Goal: Task Accomplishment & Management: Use online tool/utility

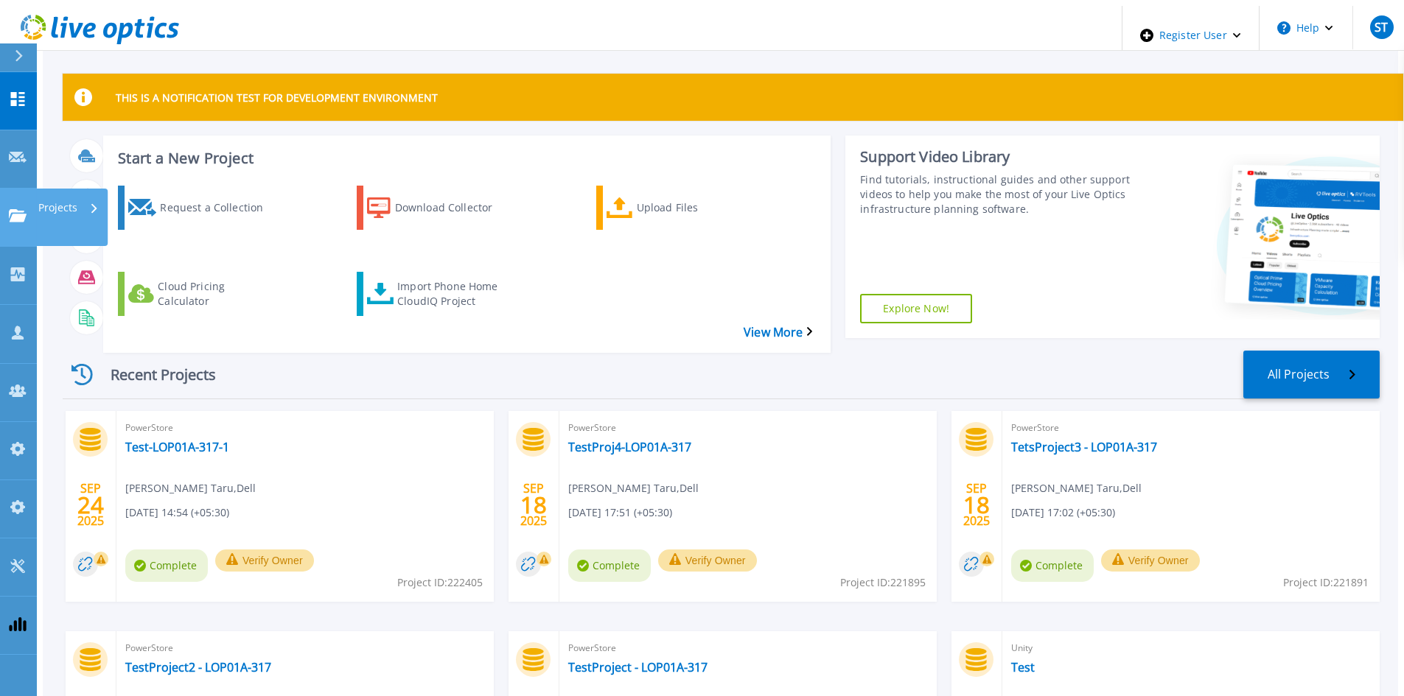
click at [22, 209] on icon at bounding box center [18, 215] width 18 height 13
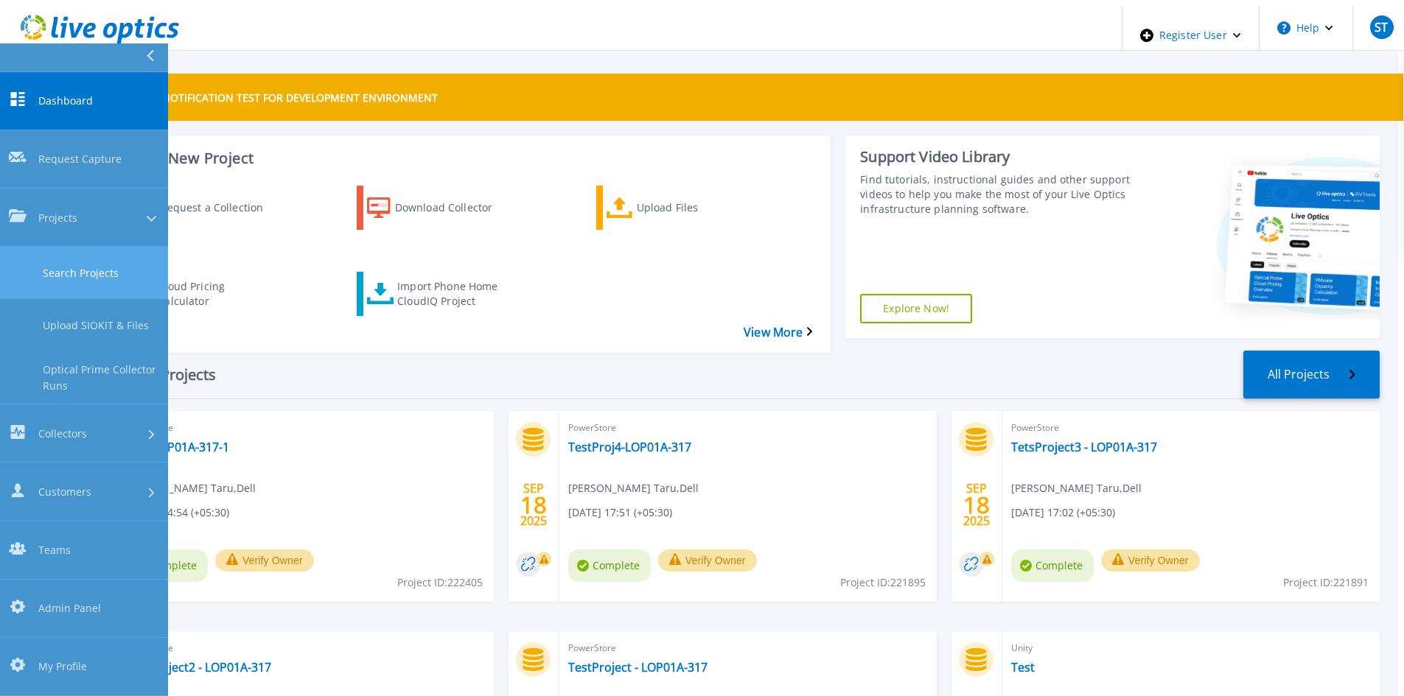
click at [46, 247] on link "Search Projects" at bounding box center [84, 273] width 168 height 52
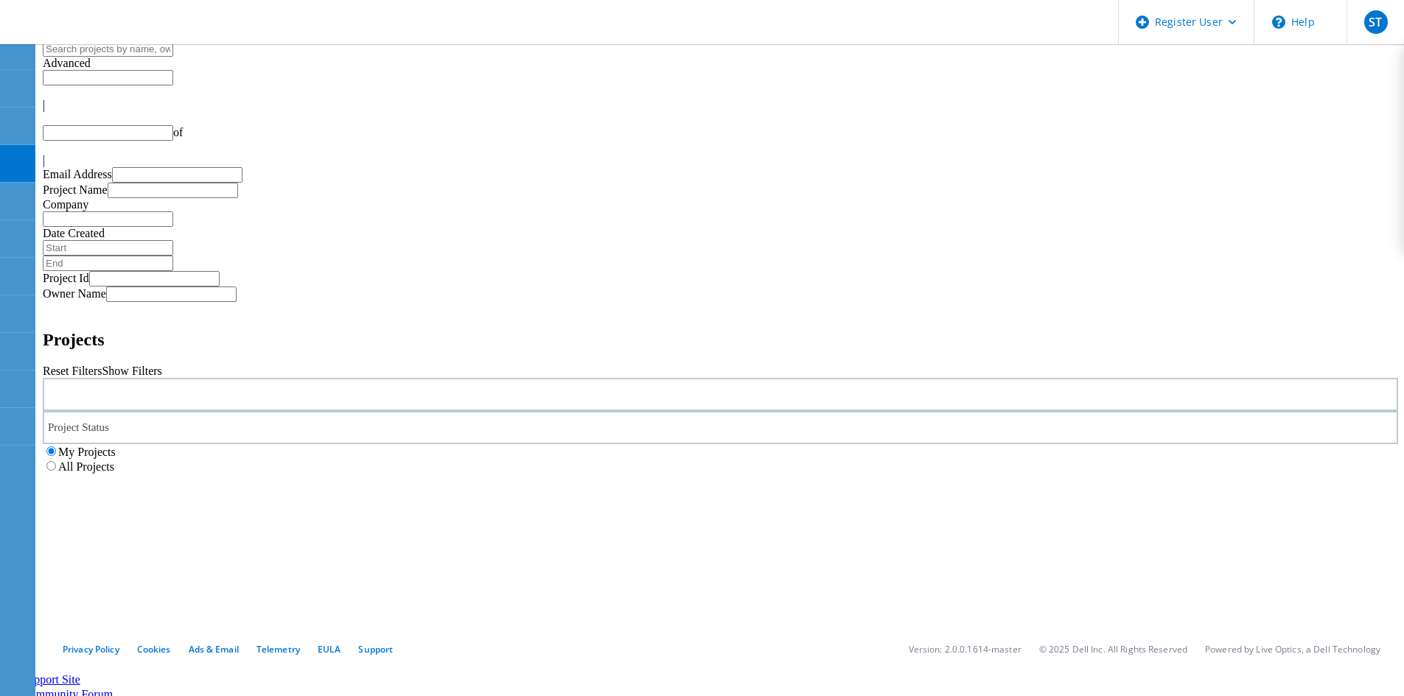
type input "1"
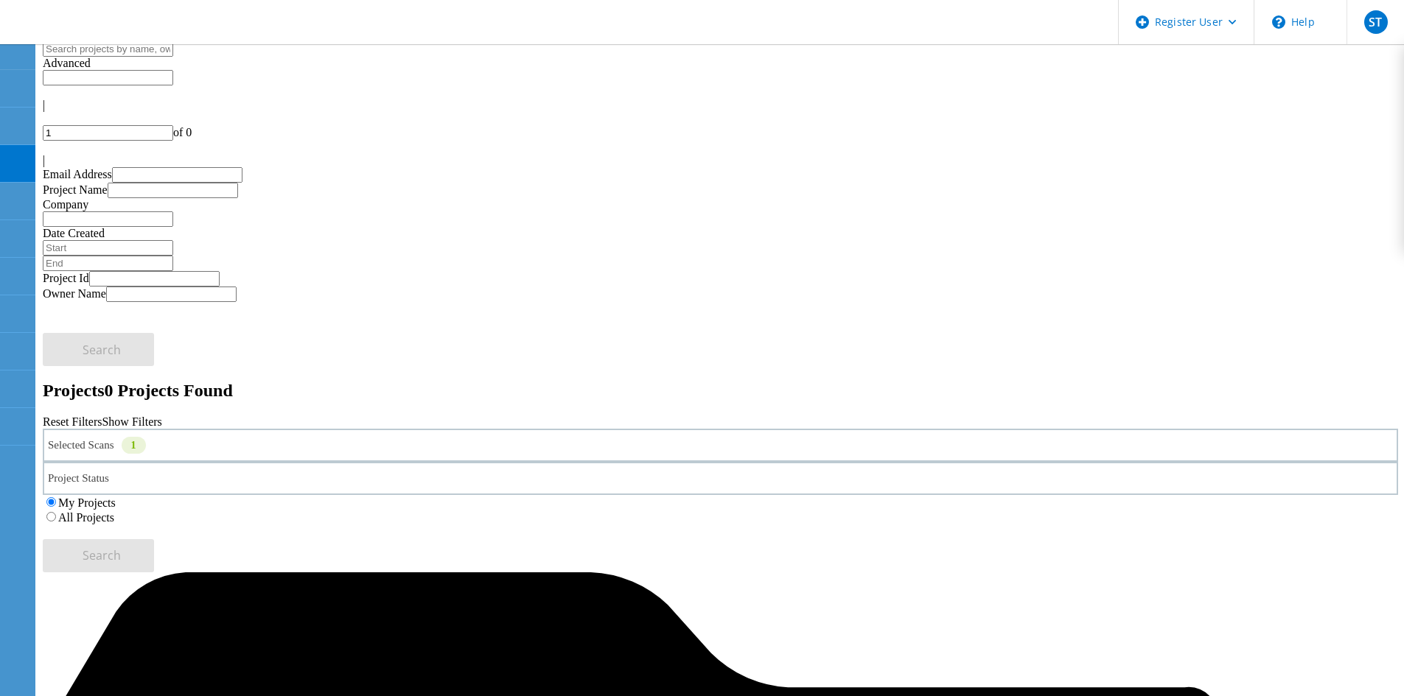
click at [339, 429] on div "Selected Scans 1" at bounding box center [720, 445] width 1355 height 33
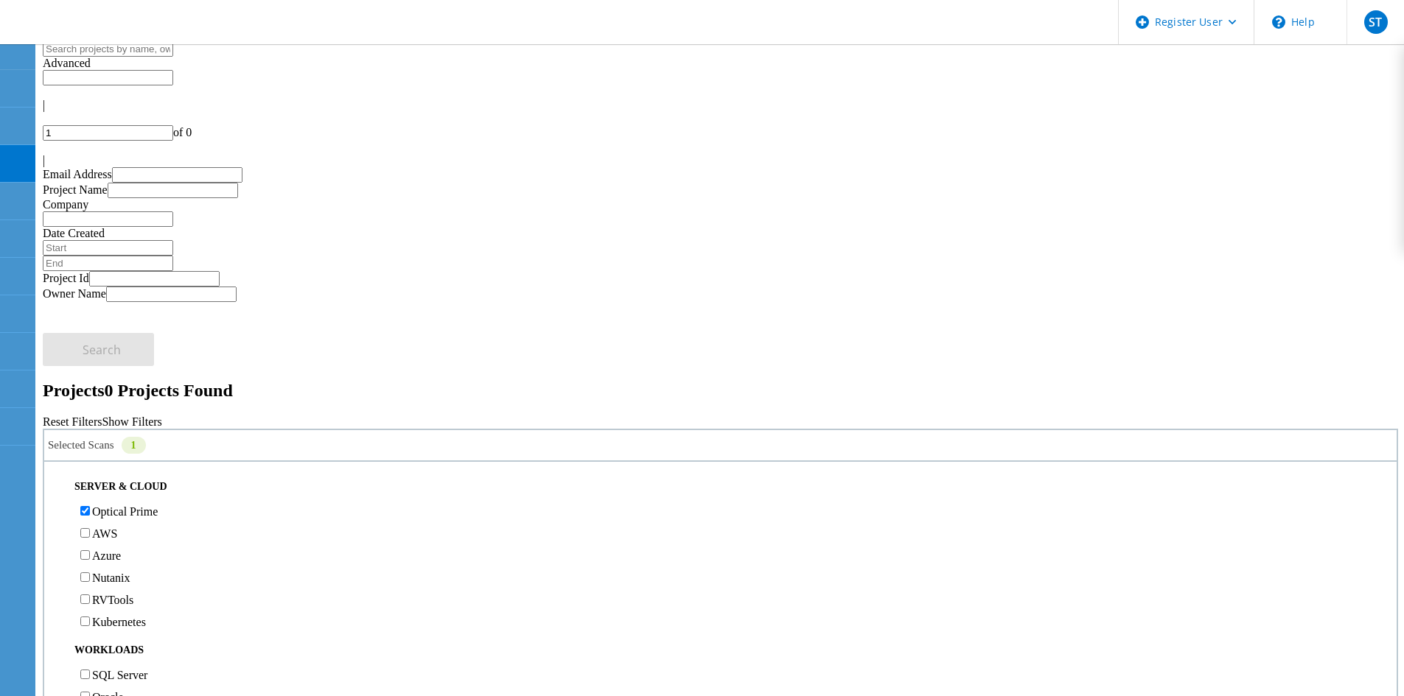
click at [114, 511] on label "All Projects" at bounding box center [86, 517] width 56 height 13
click at [56, 512] on input "All Projects" at bounding box center [51, 517] width 10 height 10
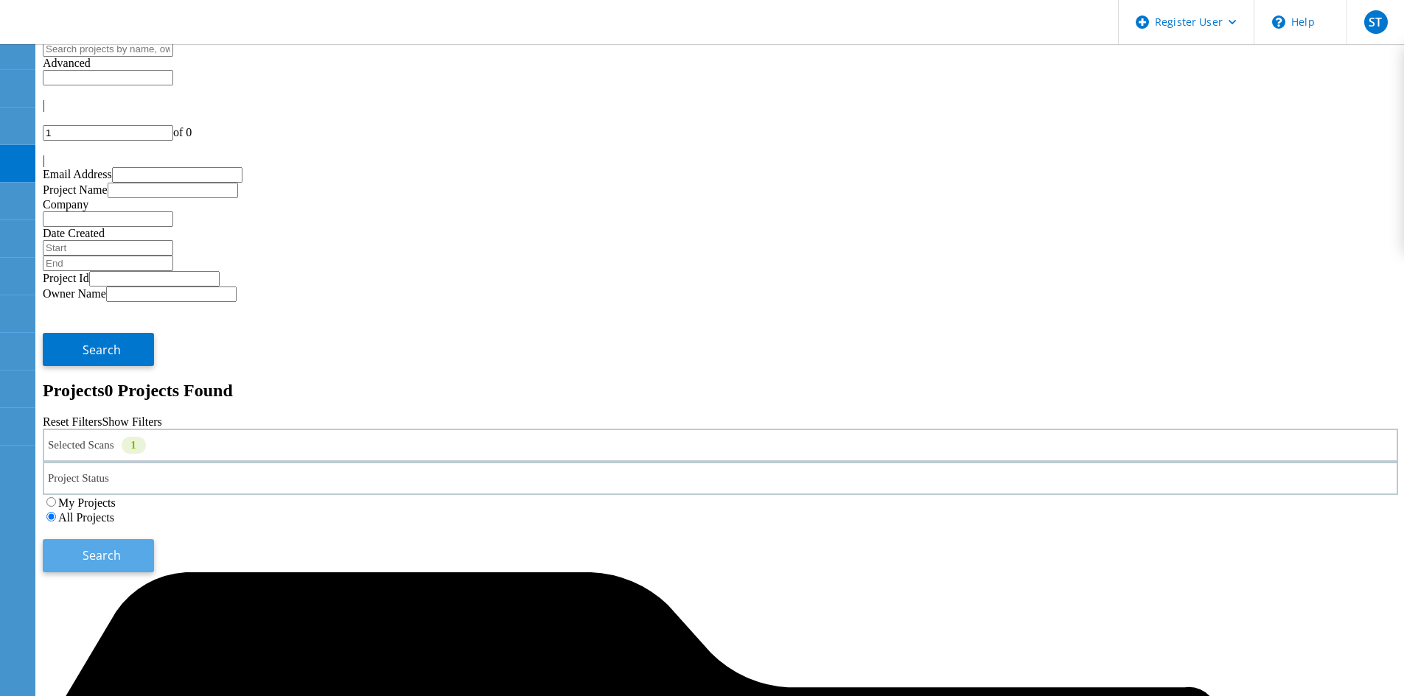
click at [154, 539] on button "Search" at bounding box center [98, 555] width 111 height 33
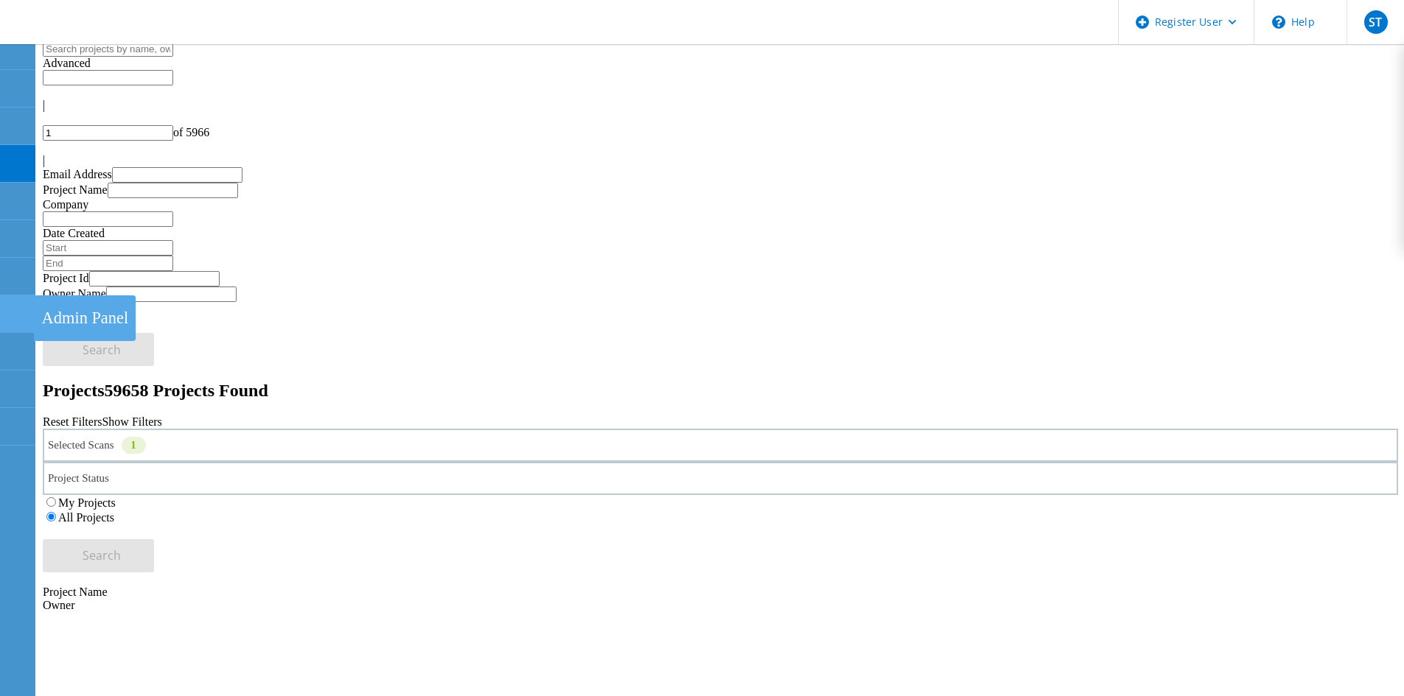
click at [23, 315] on icon at bounding box center [17, 314] width 18 height 14
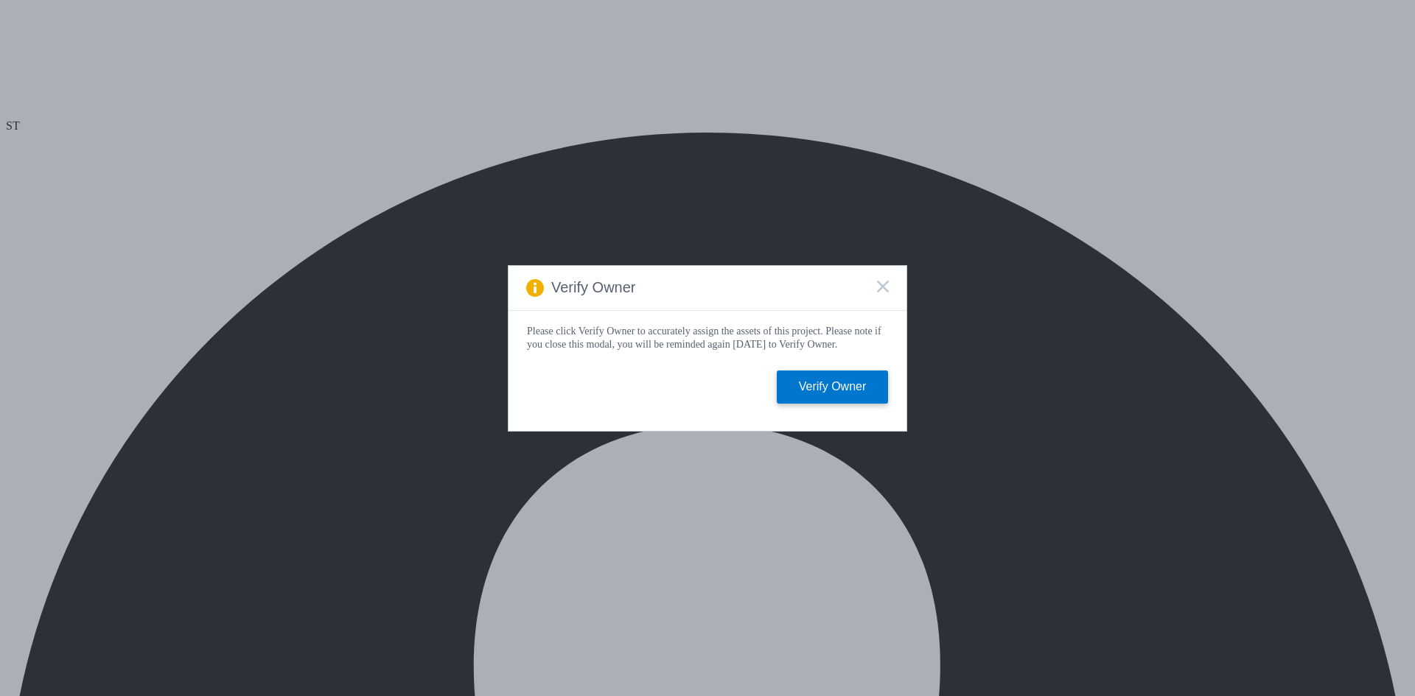
click at [884, 284] on rect at bounding box center [882, 286] width 13 height 13
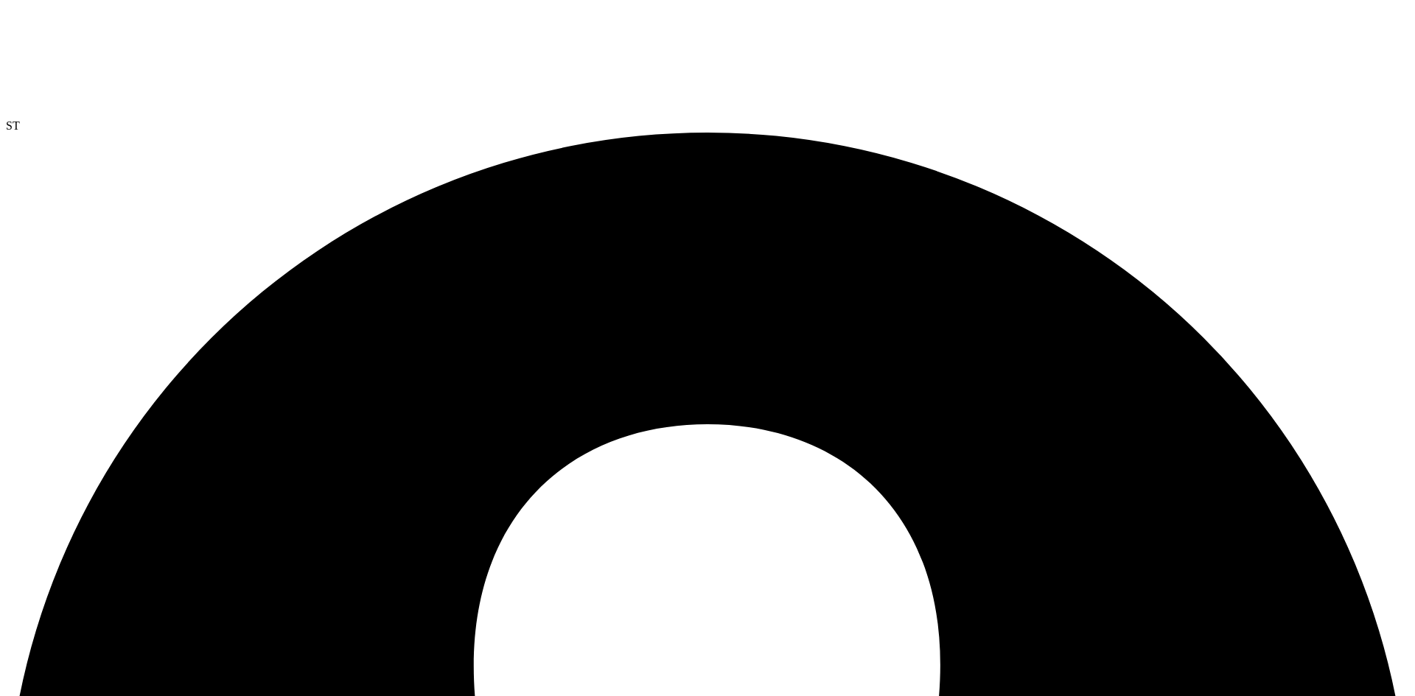
drag, startPoint x: 53, startPoint y: 130, endPoint x: 458, endPoint y: 130, distance: 405.3
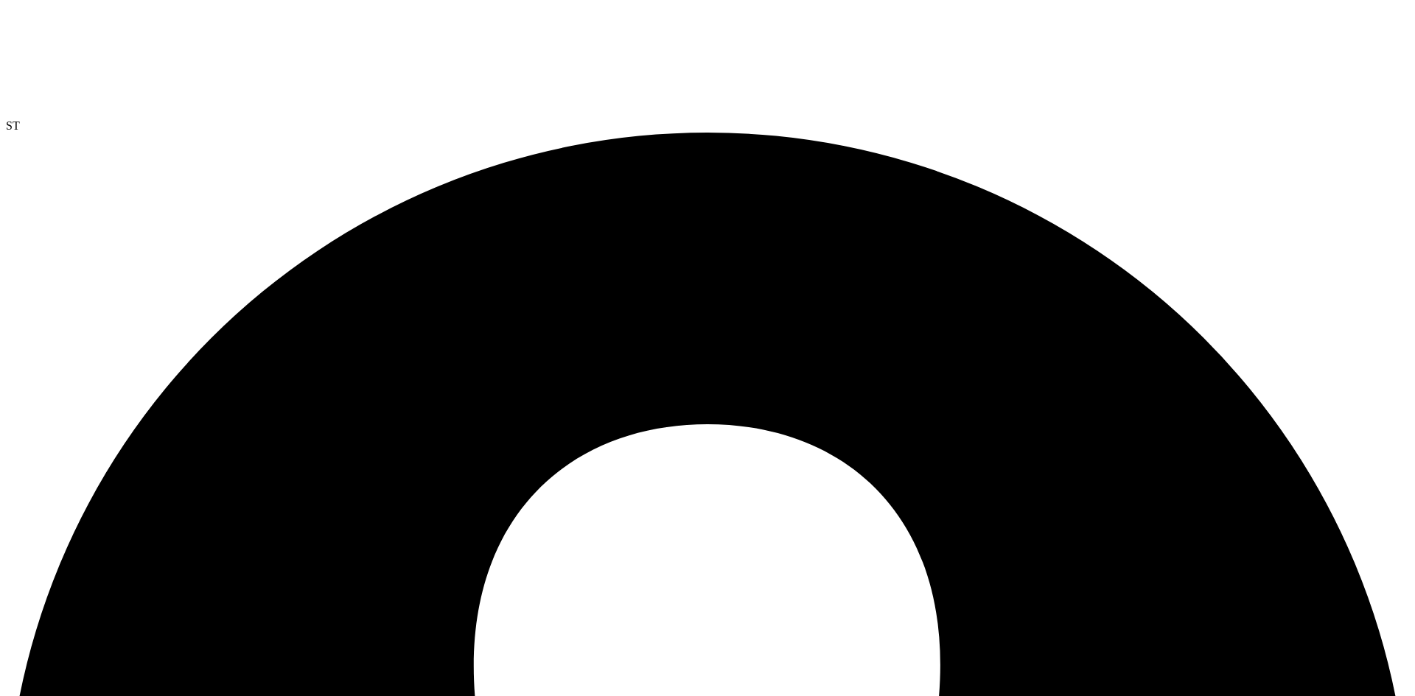
select select "USD"
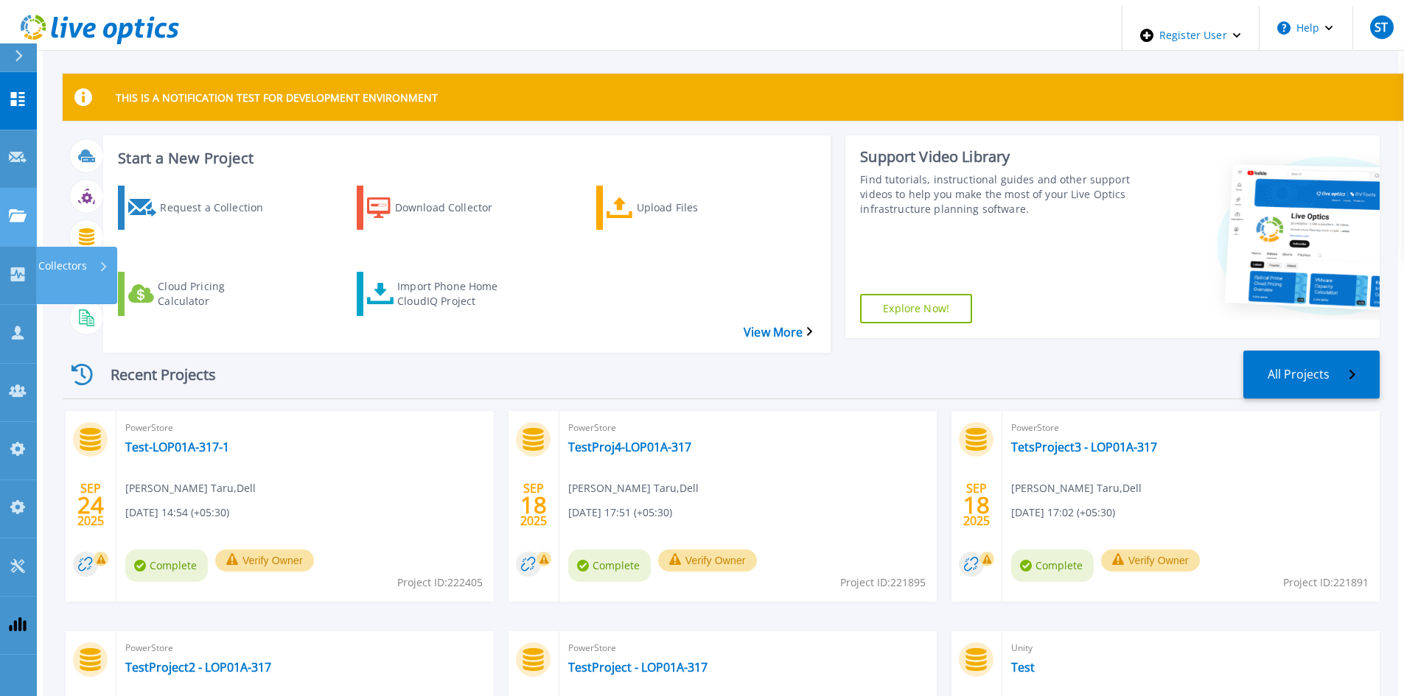
click at [15, 189] on link "Projects Projects" at bounding box center [18, 218] width 37 height 58
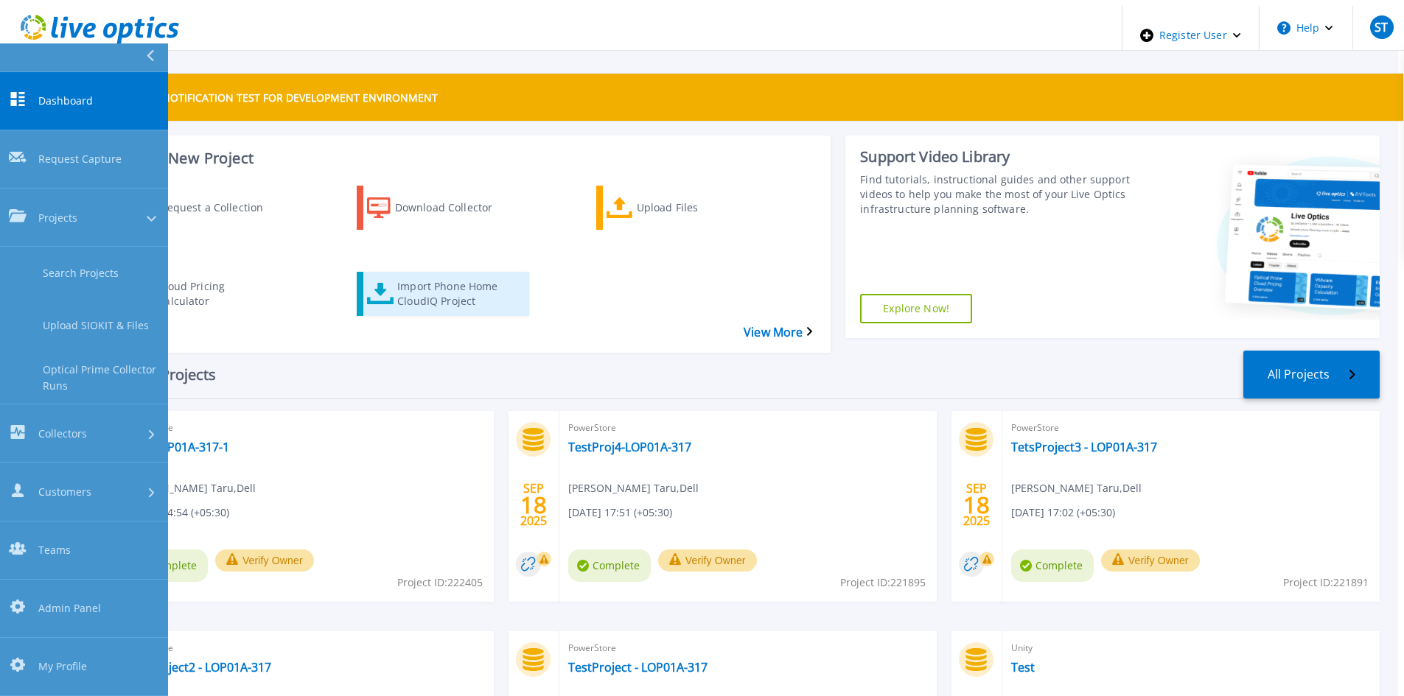
click at [463, 276] on div "Import Phone Home CloudIQ Project" at bounding box center [456, 294] width 118 height 37
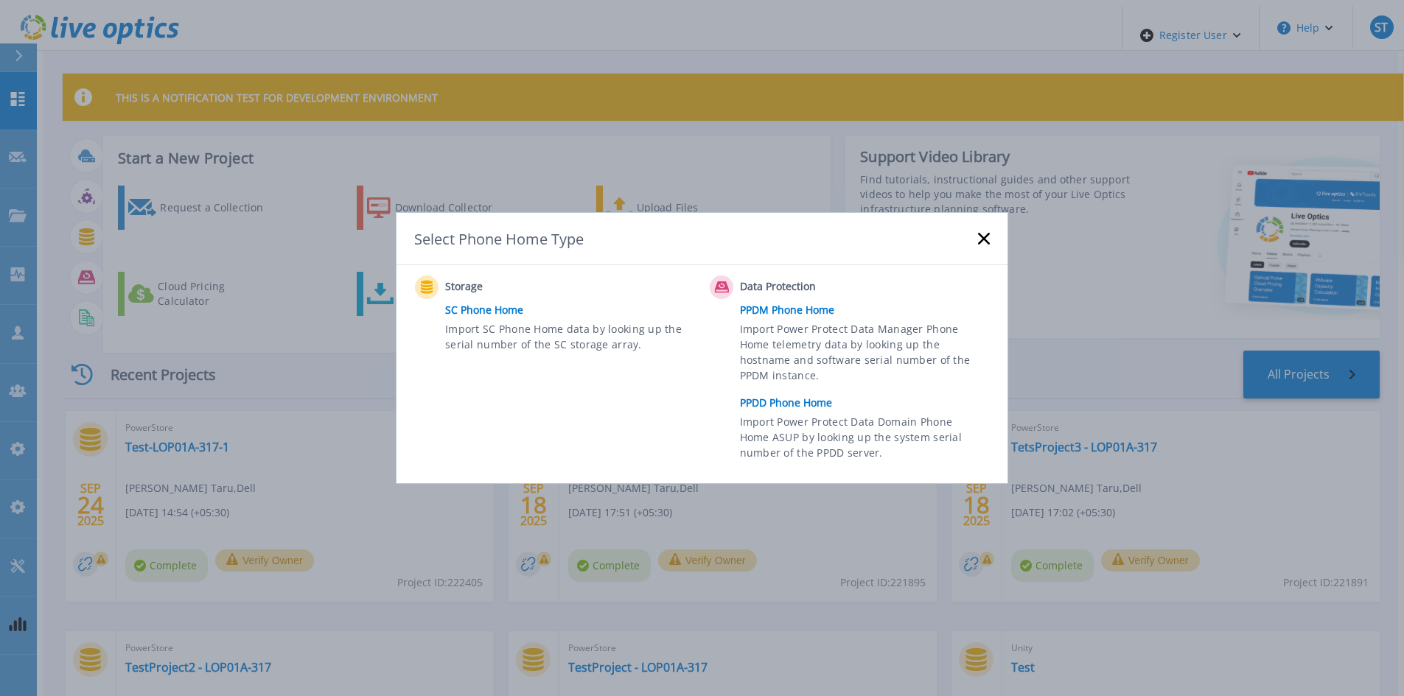
click at [761, 305] on link "PPDM Phone Home" at bounding box center [868, 310] width 257 height 22
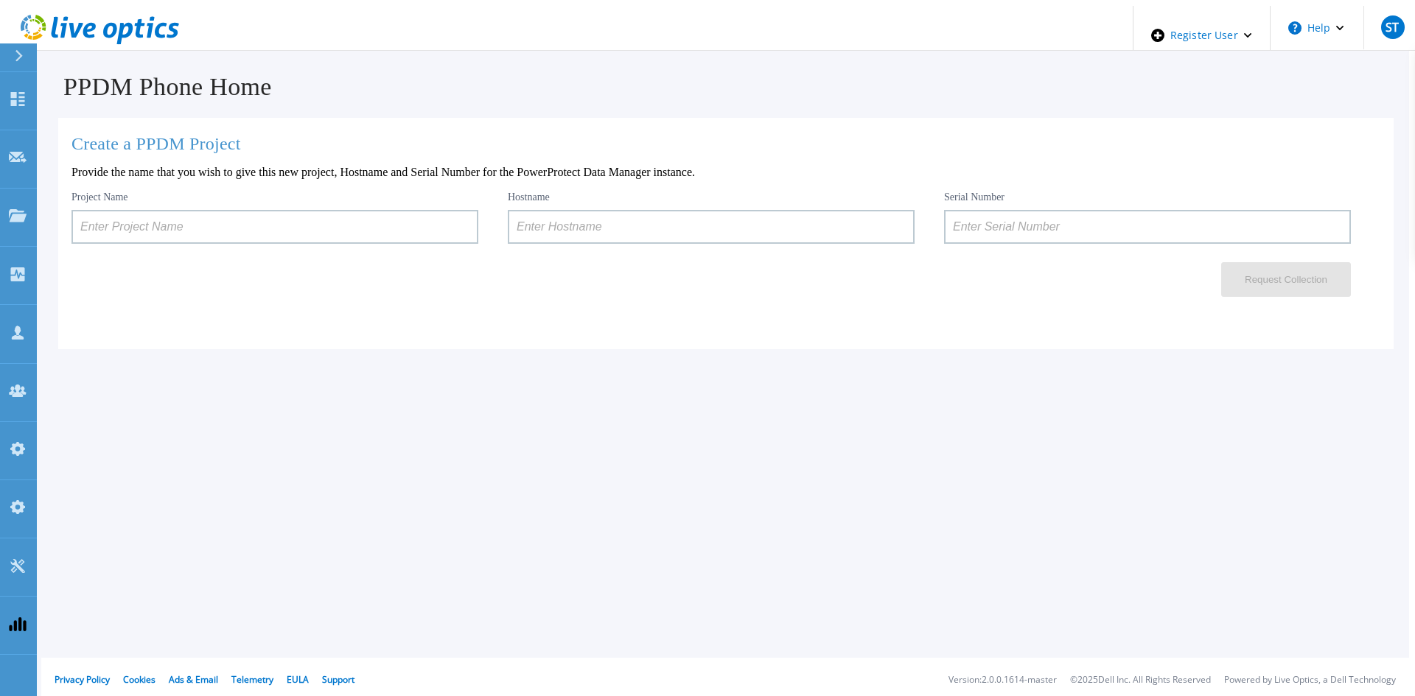
click at [292, 220] on input at bounding box center [274, 227] width 407 height 34
click at [299, 221] on input at bounding box center [274, 227] width 407 height 34
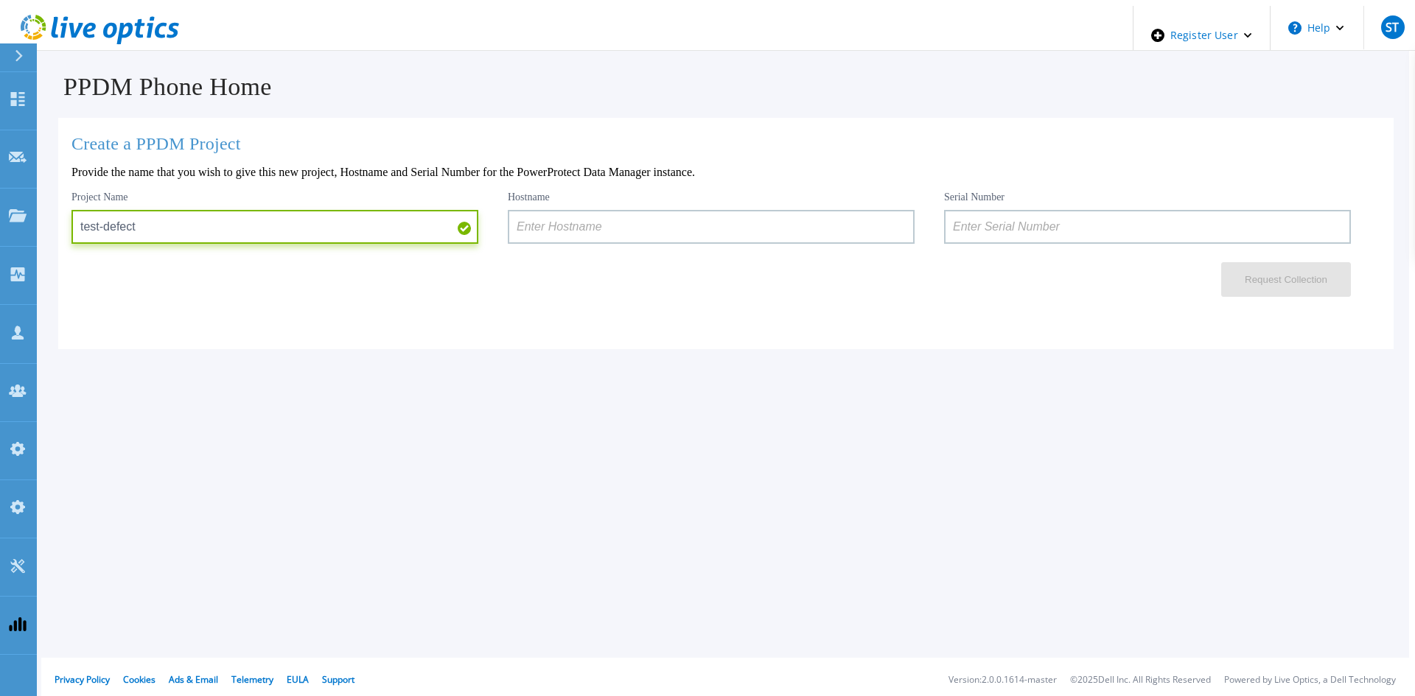
type input "test-defect"
click at [615, 221] on input at bounding box center [711, 227] width 407 height 34
paste input "ELMPPD0320LN9H"
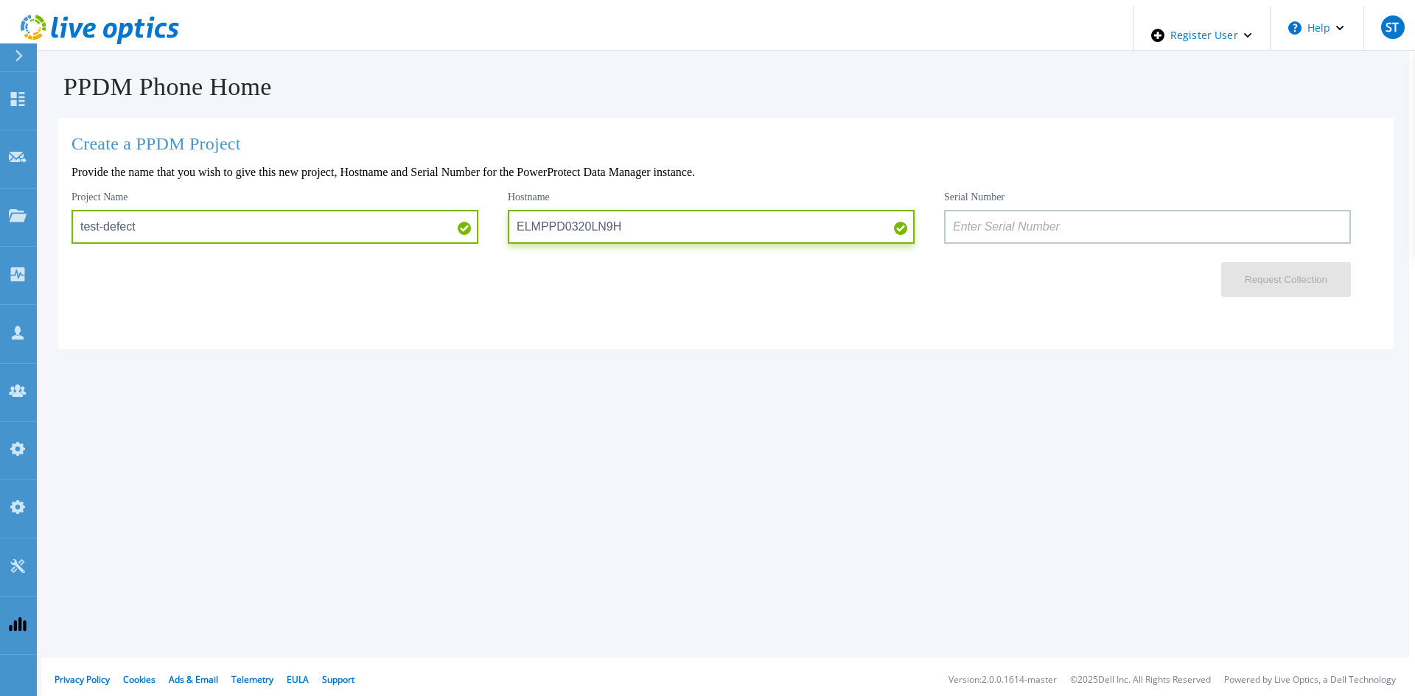
type input "ELMPPD0320LN9H"
click at [983, 223] on input at bounding box center [1147, 227] width 407 height 34
drag, startPoint x: 745, startPoint y: 220, endPoint x: 419, endPoint y: 220, distance: 325.7
click at [419, 220] on div "Project Name test-defect Hostname ELMPPD0320LN9H Serial Number" at bounding box center [725, 217] width 1309 height 53
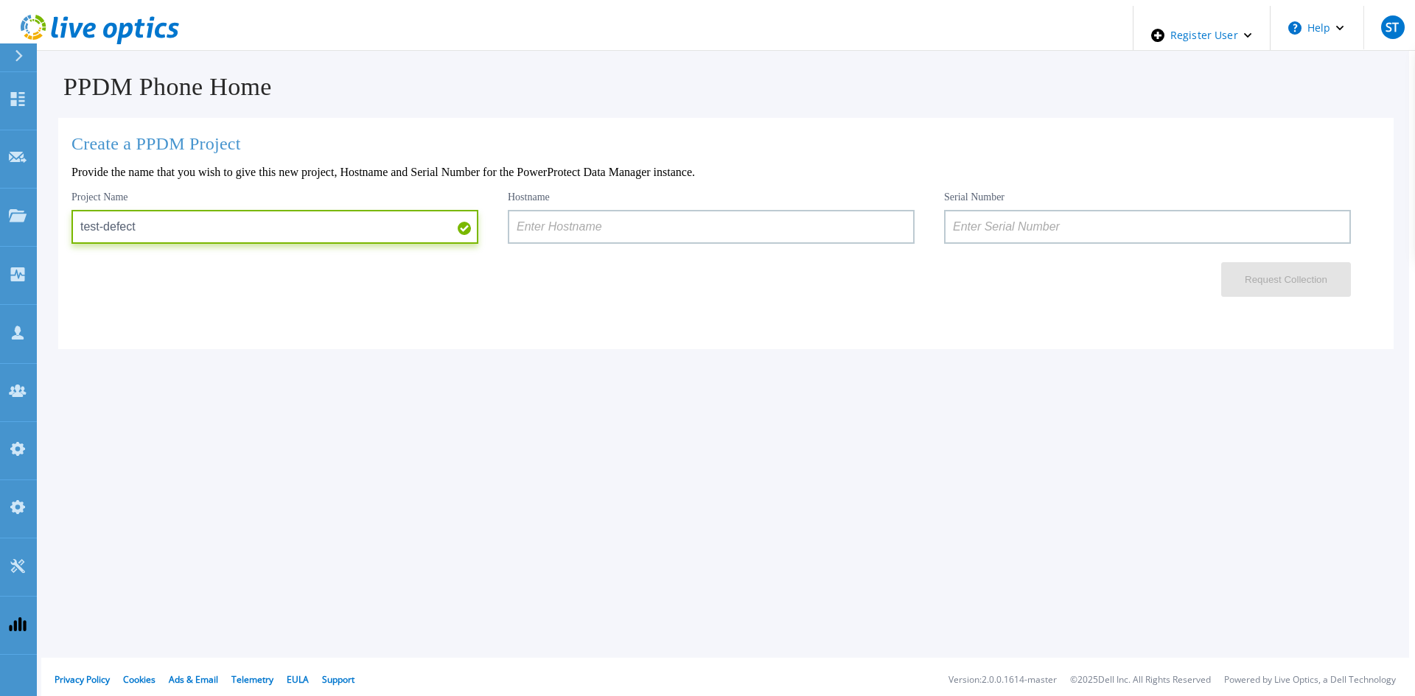
drag, startPoint x: 144, startPoint y: 224, endPoint x: 99, endPoint y: 240, distance: 47.5
click at [99, 240] on input "test-defect" at bounding box center [274, 227] width 407 height 34
type input "test-project"
click at [962, 223] on input at bounding box center [1147, 227] width 407 height 34
paste input "ELMPPD0320LN9H"
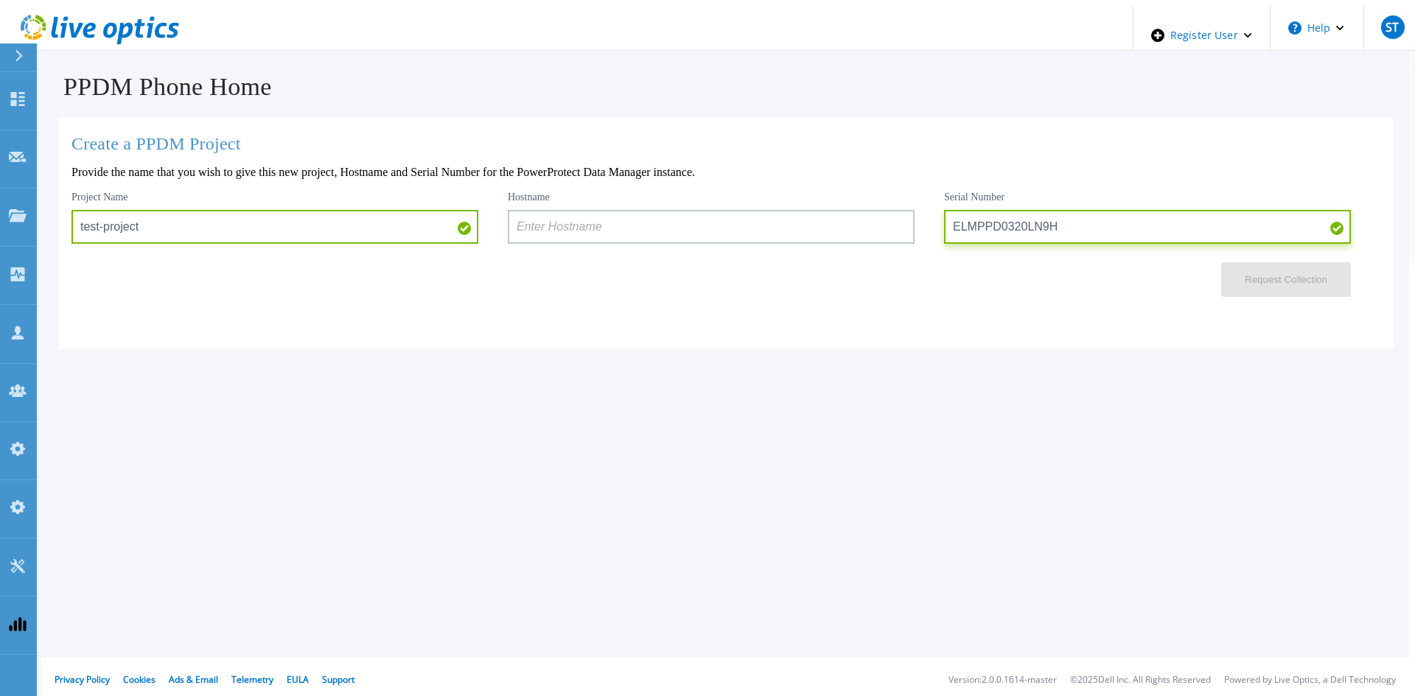
type input "ELMPPD0320LN9H"
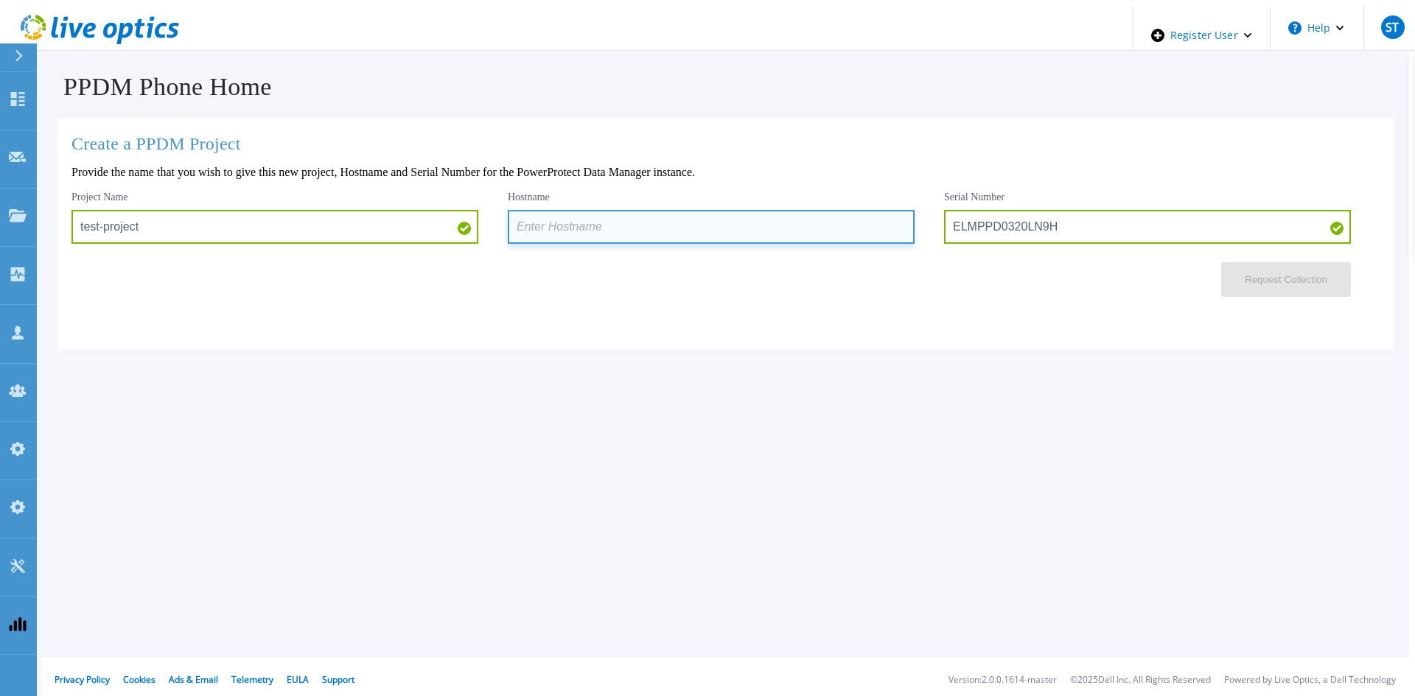
click at [549, 217] on input at bounding box center [711, 227] width 407 height 34
paste input "dpswaa-152-16"
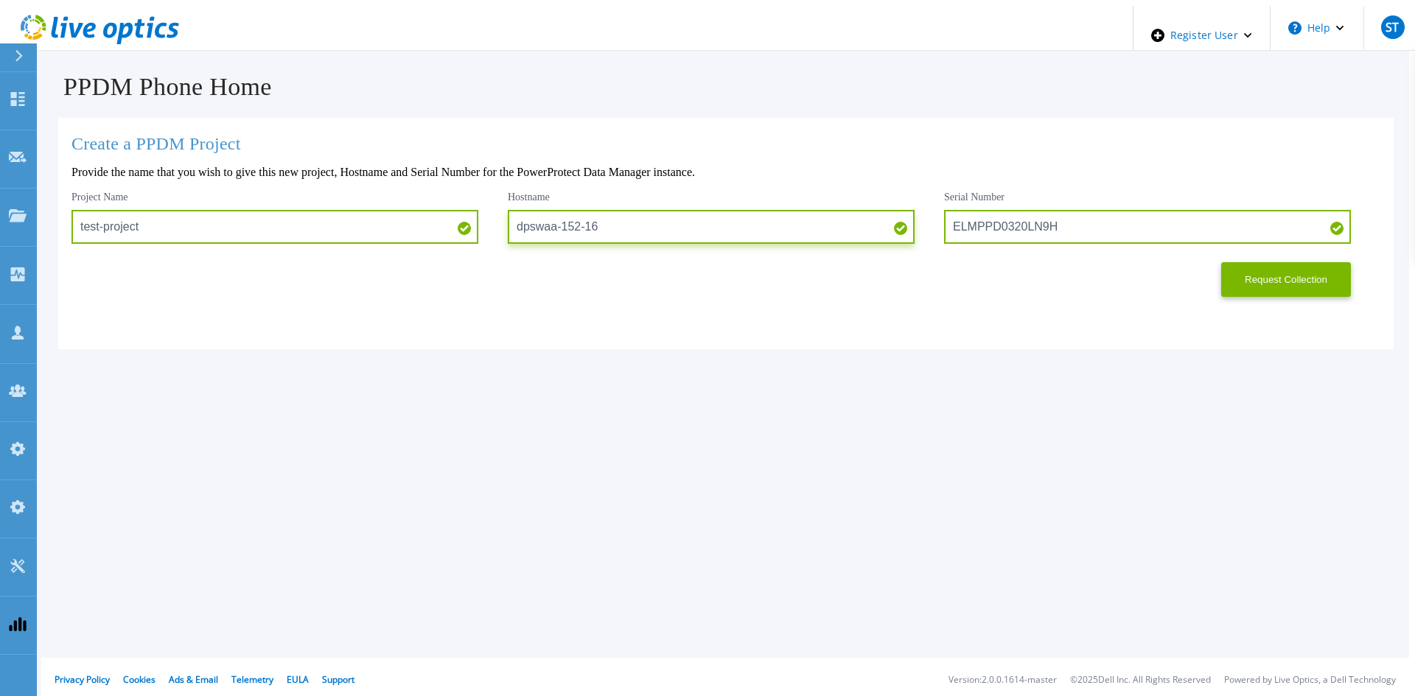
type input "dpswaa-152-16"
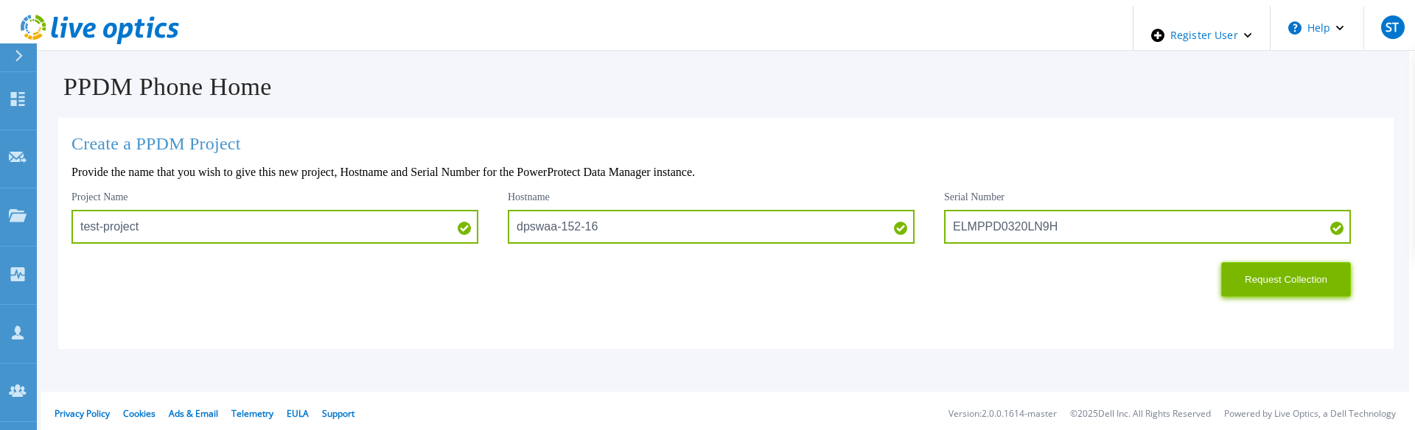
click at [1285, 283] on button "Request Collection" at bounding box center [1286, 279] width 130 height 35
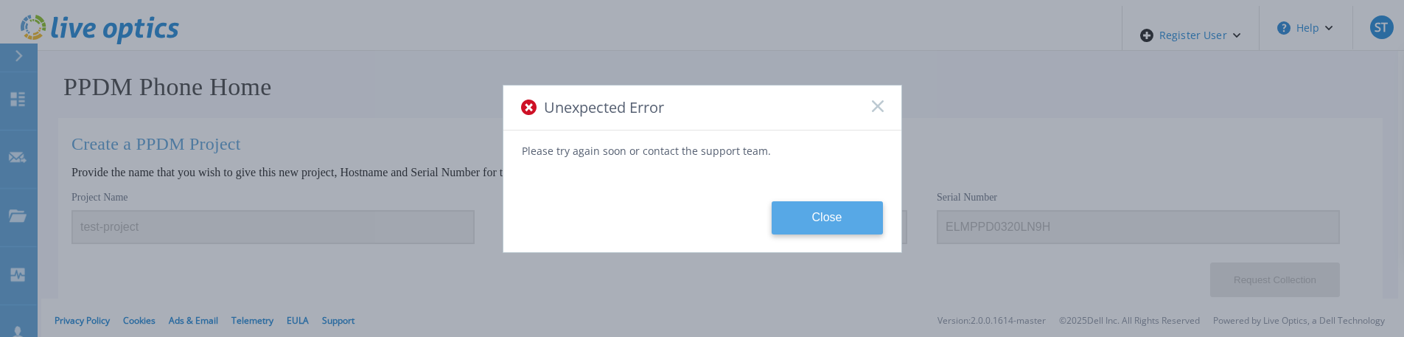
click at [825, 218] on button "Close" at bounding box center [827, 217] width 111 height 33
